Goal: Task Accomplishment & Management: Use online tool/utility

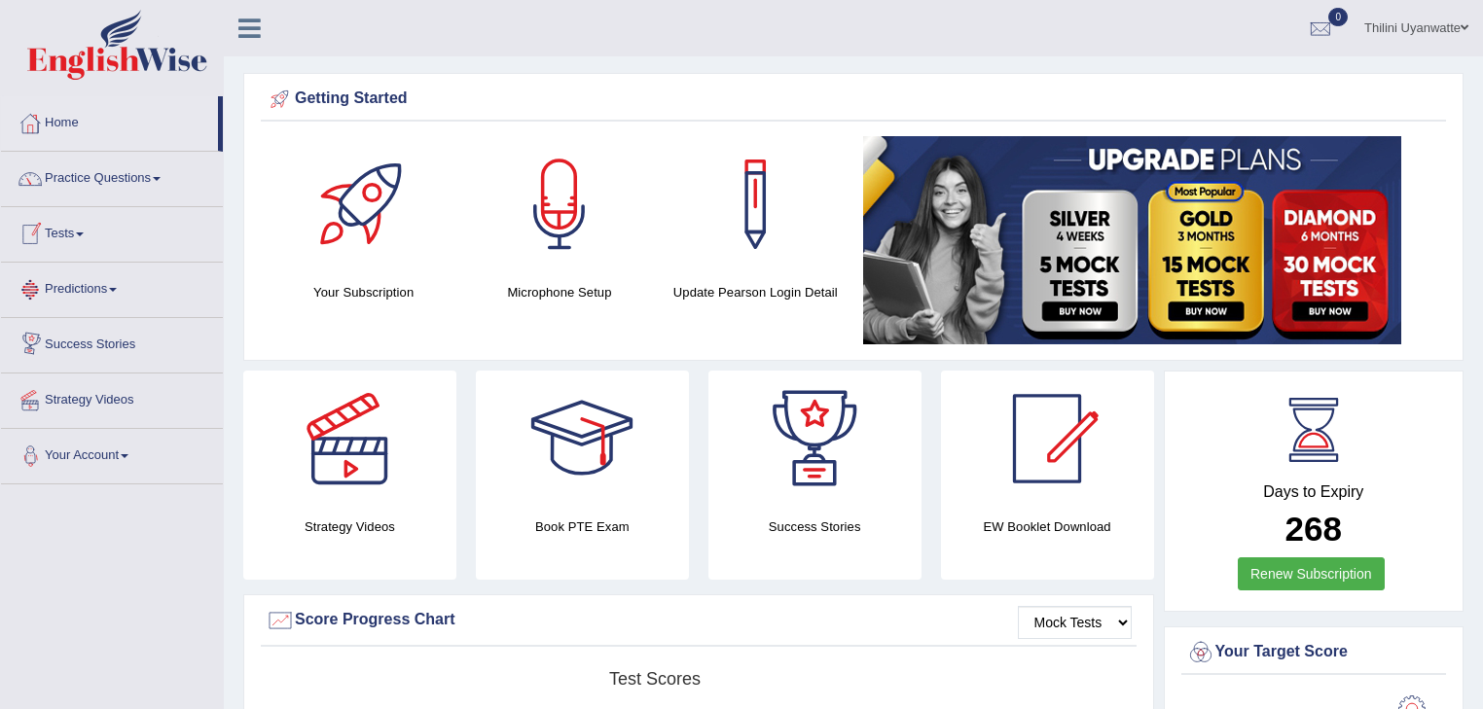
click at [60, 232] on link "Tests" at bounding box center [112, 231] width 222 height 49
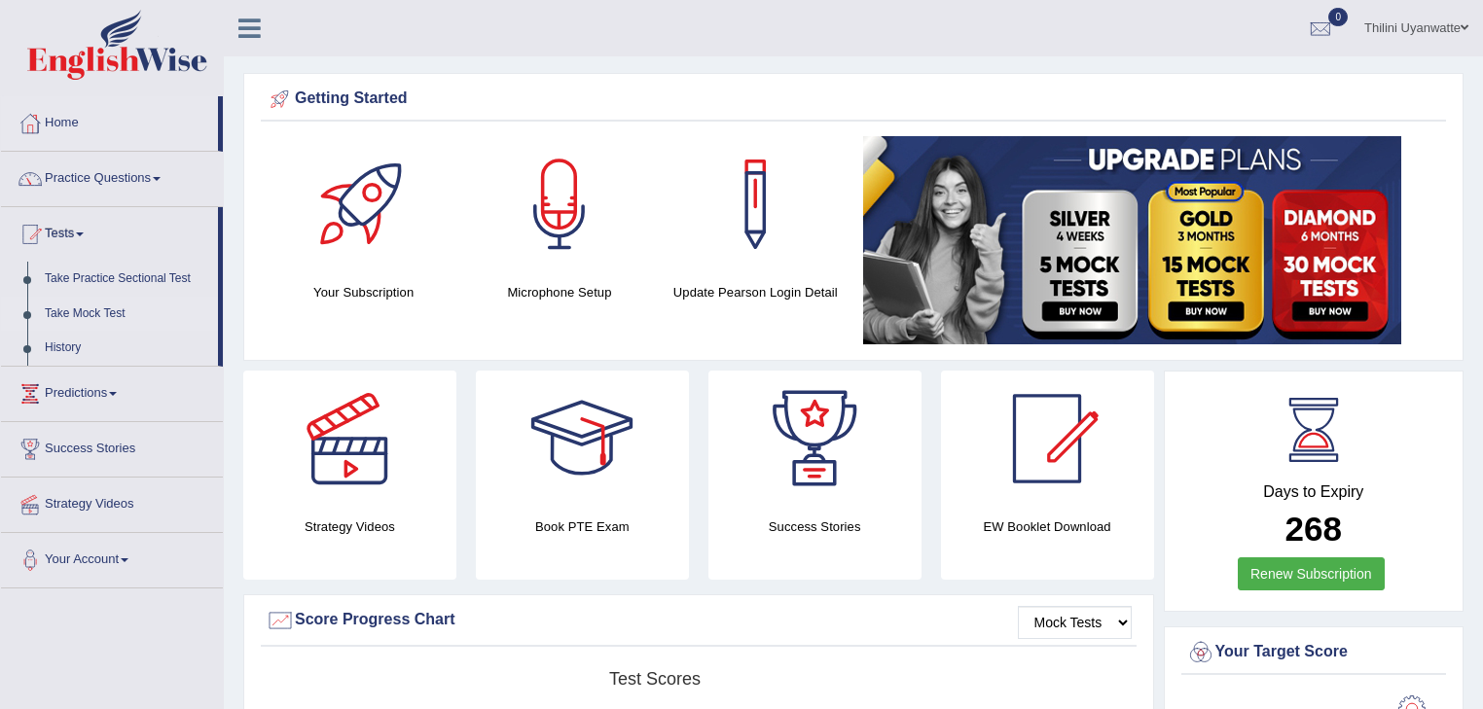
click at [55, 311] on link "Take Mock Test" at bounding box center [127, 314] width 182 height 35
